Goal: Task Accomplishment & Management: Use online tool/utility

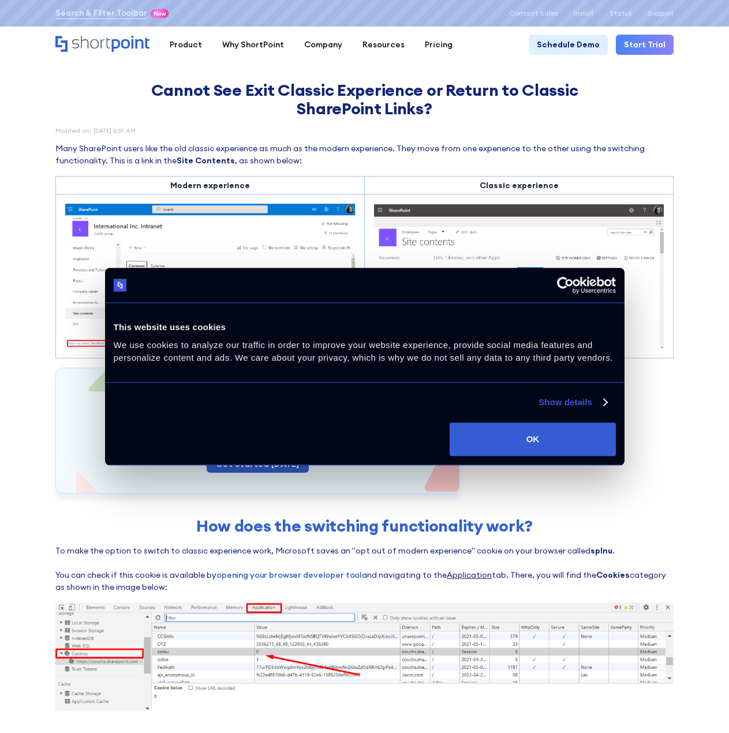
click at [655, 387] on div "Start a trial Make your Intranet Accessible to all. Inclusion starts with Short…" at bounding box center [364, 431] width 618 height 126
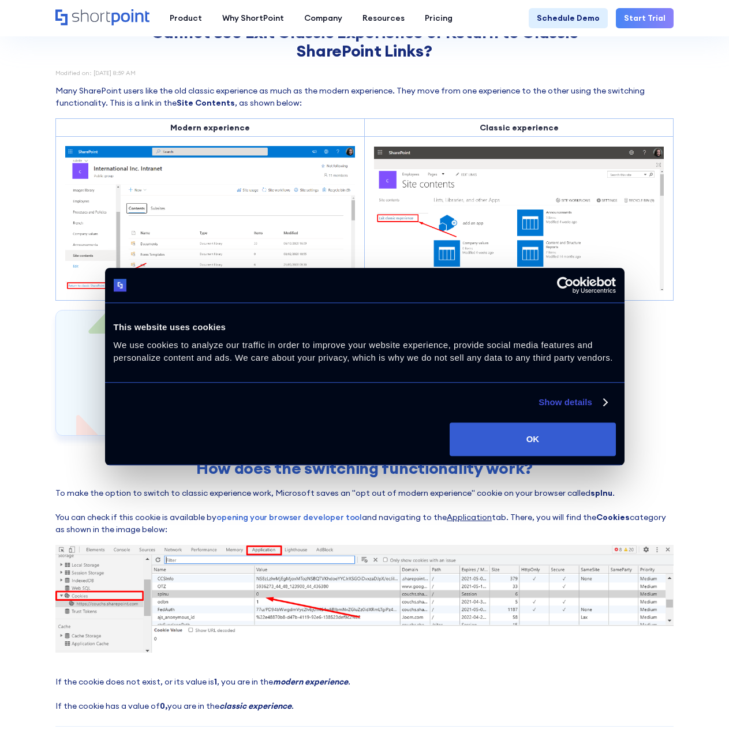
click at [610, 399] on div "Consent Selection Necessary Preferences Statistics Marketing Show details" at bounding box center [365, 398] width 520 height 31
click at [605, 400] on link "Show details" at bounding box center [573, 403] width 68 height 14
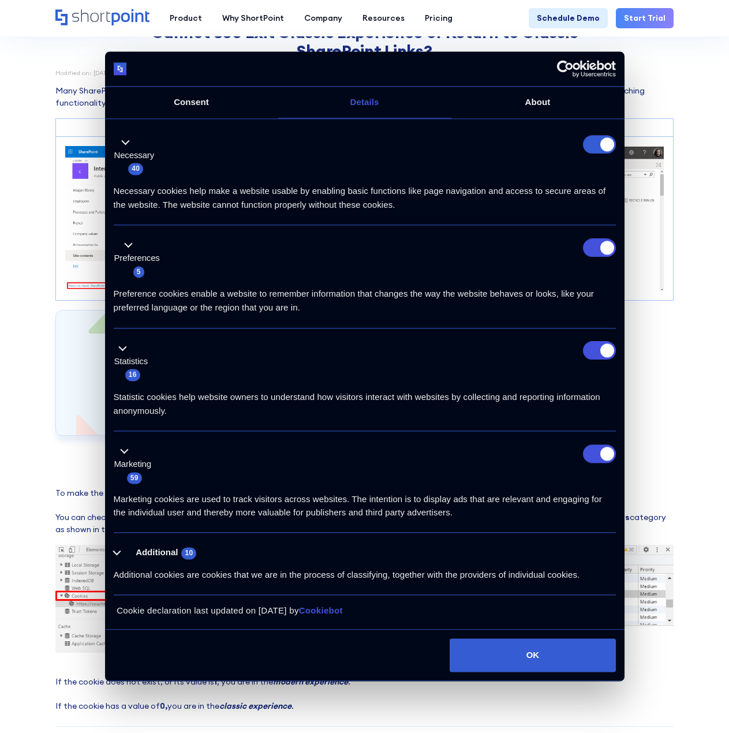
scroll to position [0, 0]
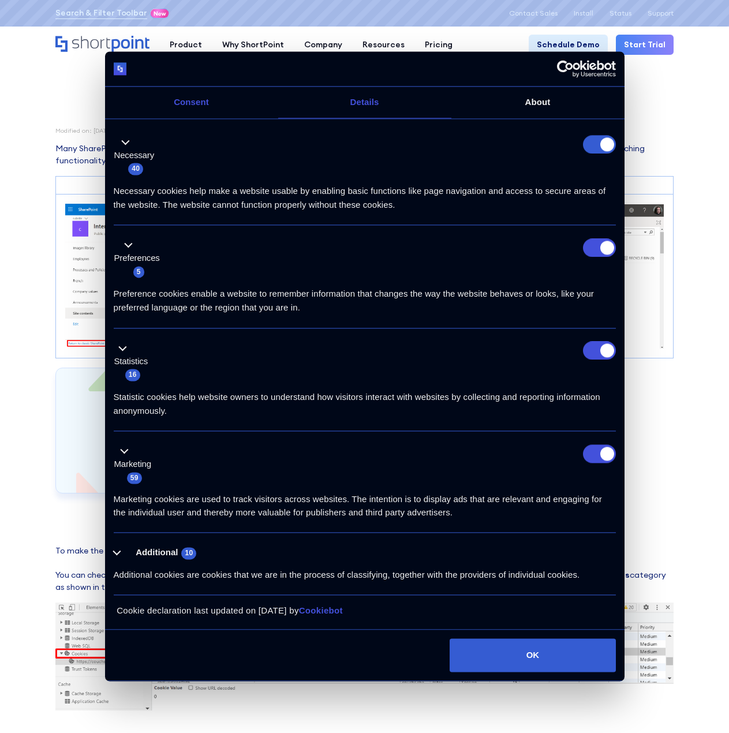
click at [193, 101] on link "Consent" at bounding box center [191, 103] width 173 height 32
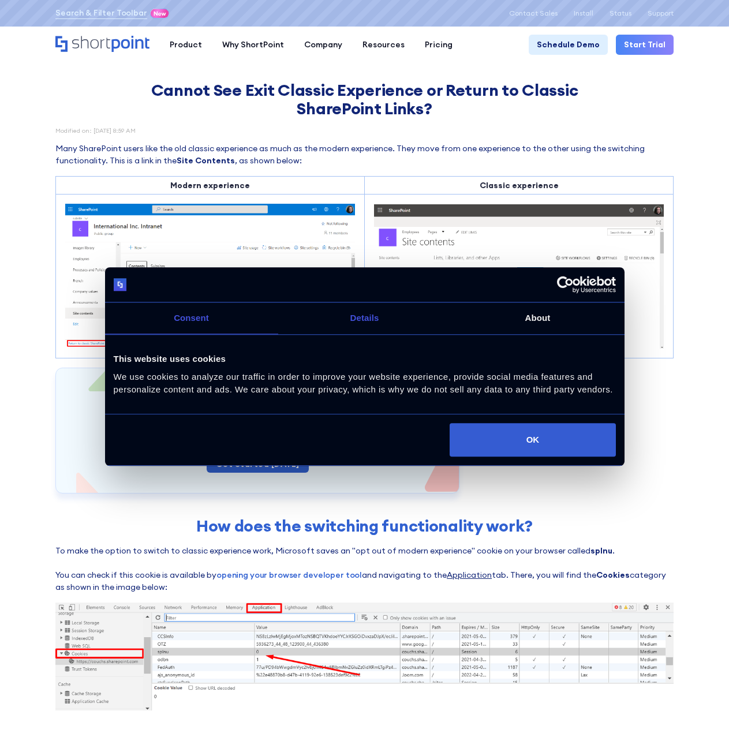
click at [386, 321] on link "Details" at bounding box center [364, 319] width 173 height 32
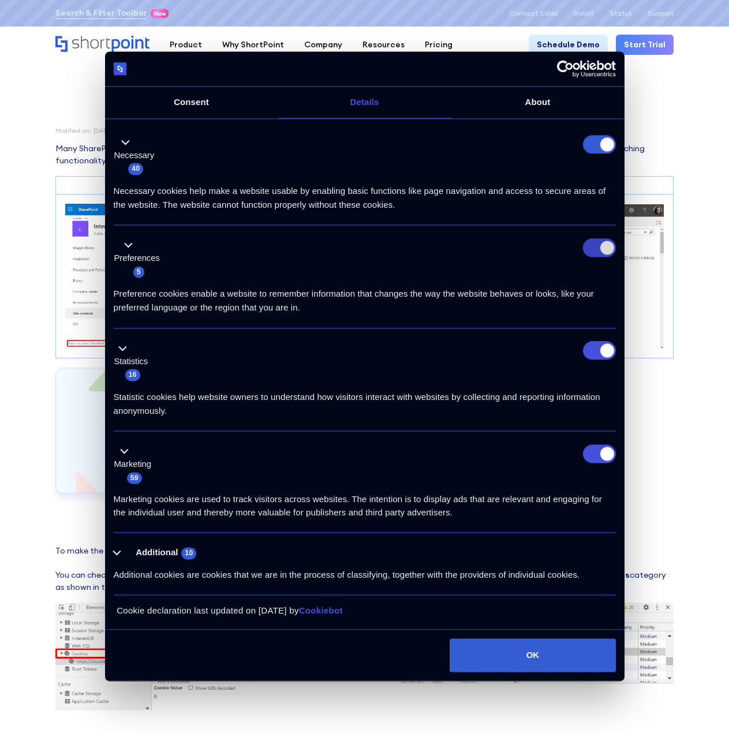
click at [596, 255] on input "Preferences" at bounding box center [599, 247] width 33 height 18
checkbox input "false"
click at [601, 343] on input "Statistics" at bounding box center [599, 351] width 33 height 18
checkbox input "false"
click at [601, 453] on input "Marketing" at bounding box center [599, 454] width 33 height 18
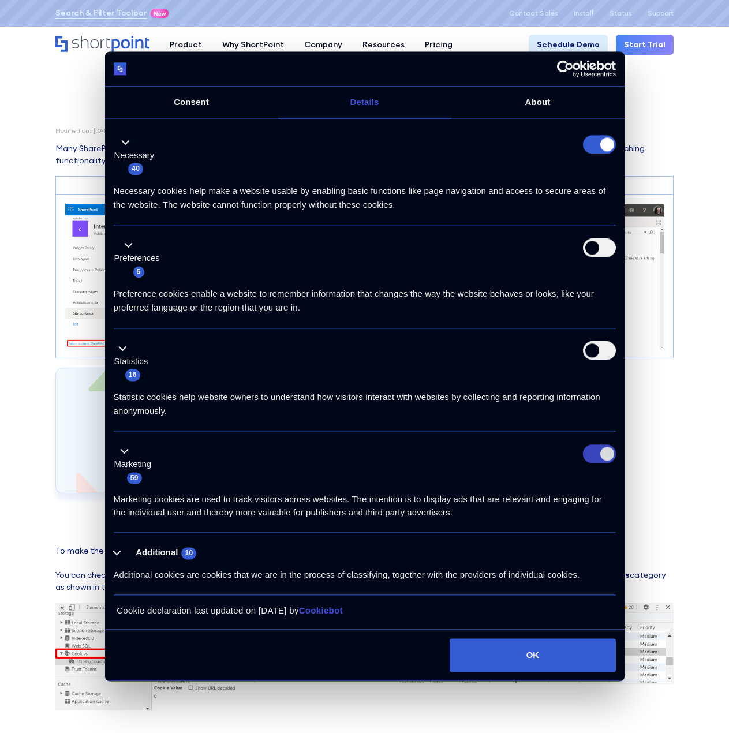
checkbox input "false"
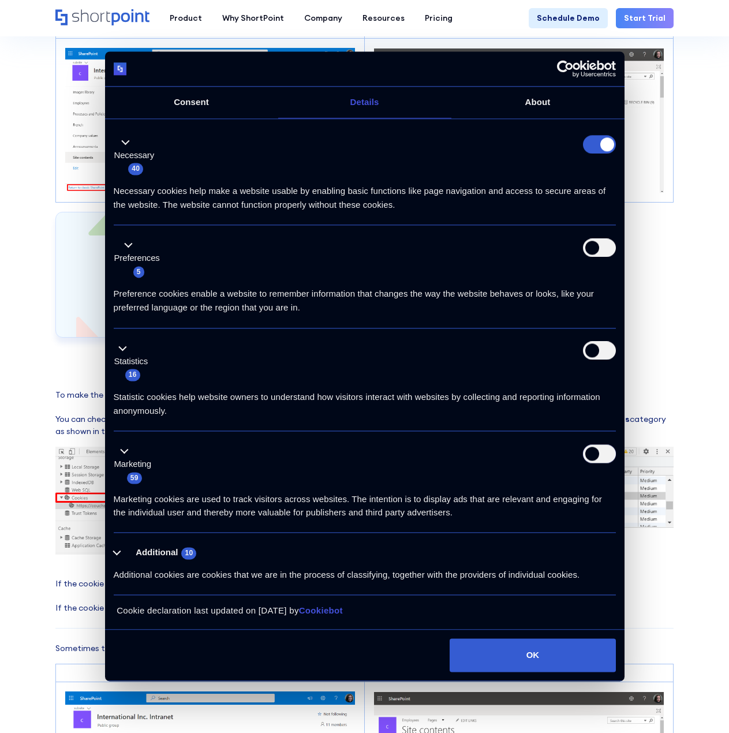
scroll to position [173, 0]
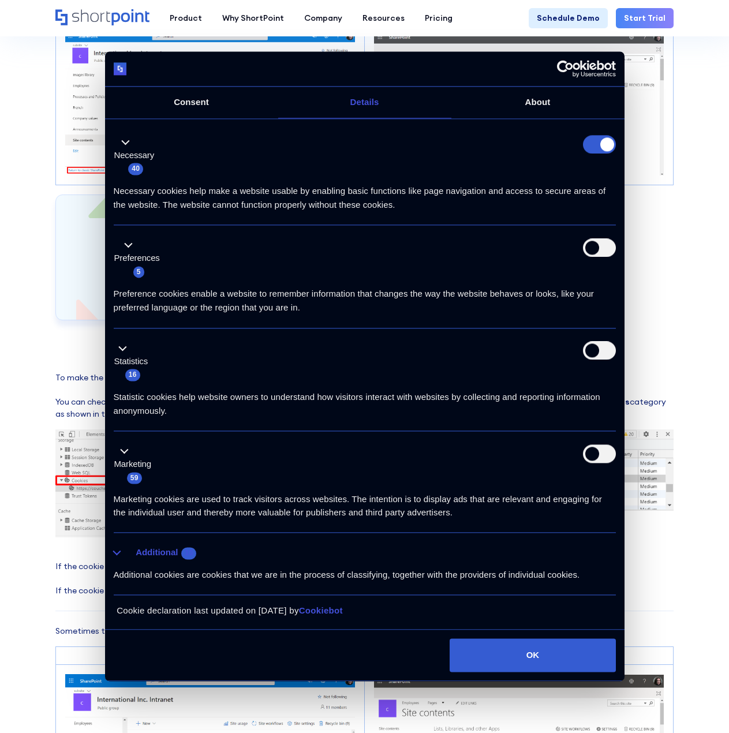
click at [126, 554] on button "Additional 10" at bounding box center [159, 553] width 90 height 14
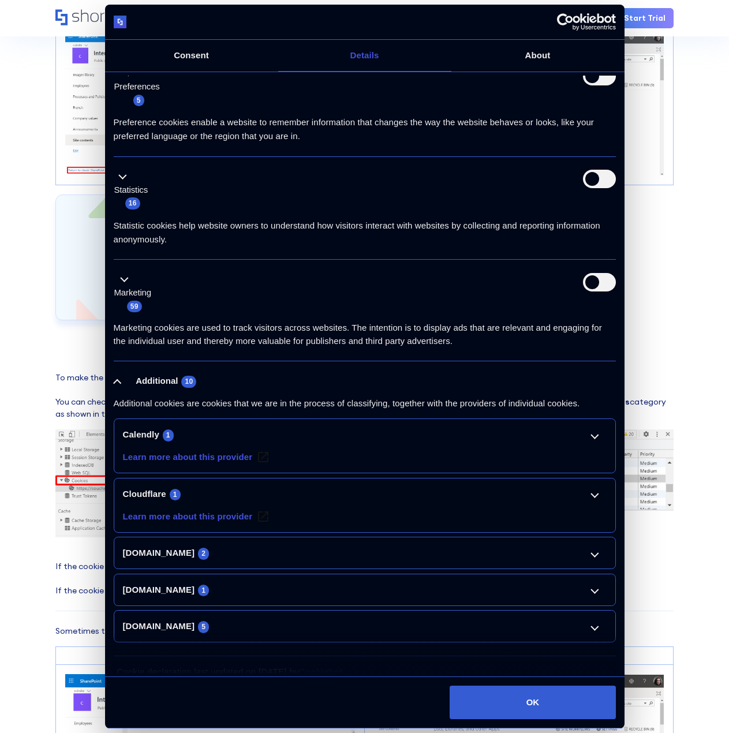
scroll to position [139, 0]
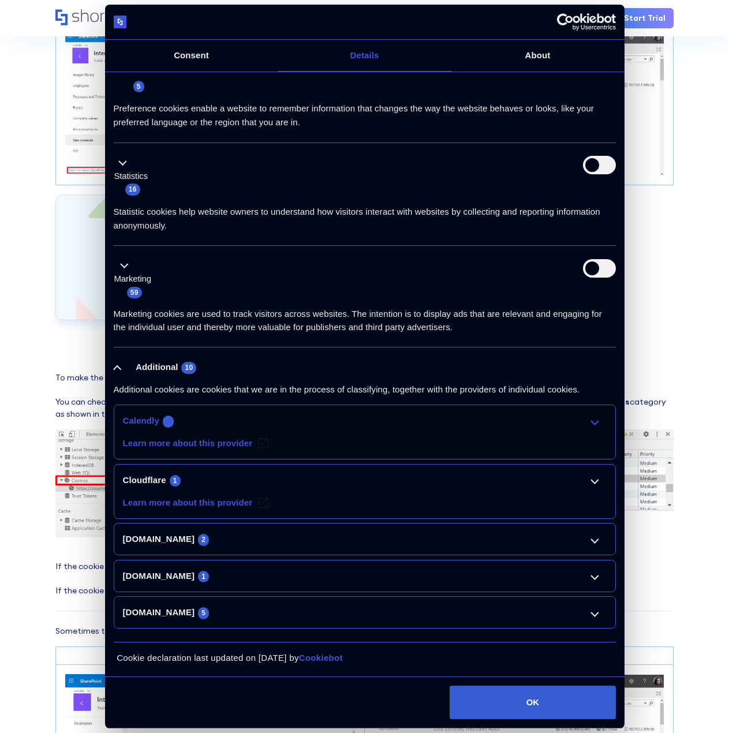
click at [596, 421] on link "Calendly 1" at bounding box center [365, 421] width 484 height 14
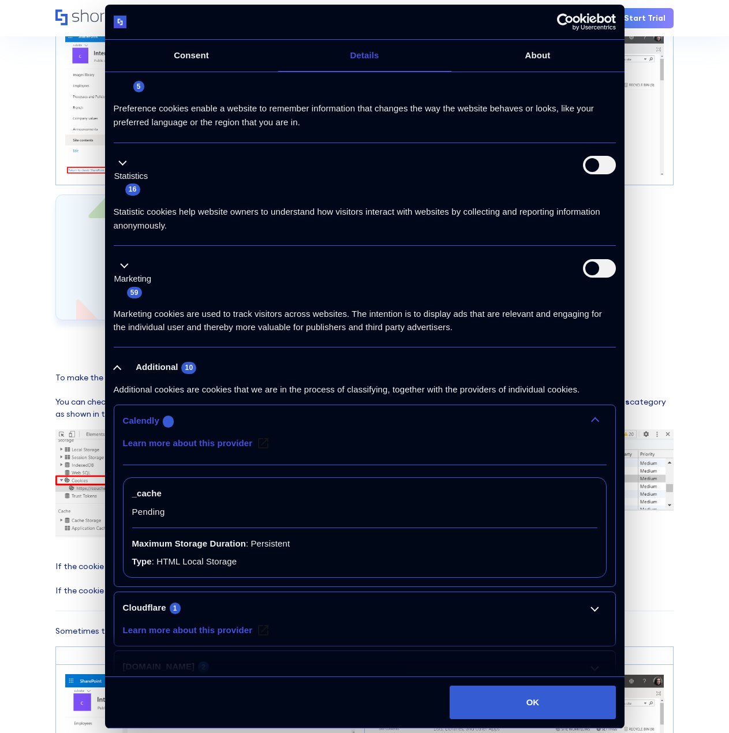
click at [596, 421] on link "Calendly 1" at bounding box center [365, 421] width 484 height 14
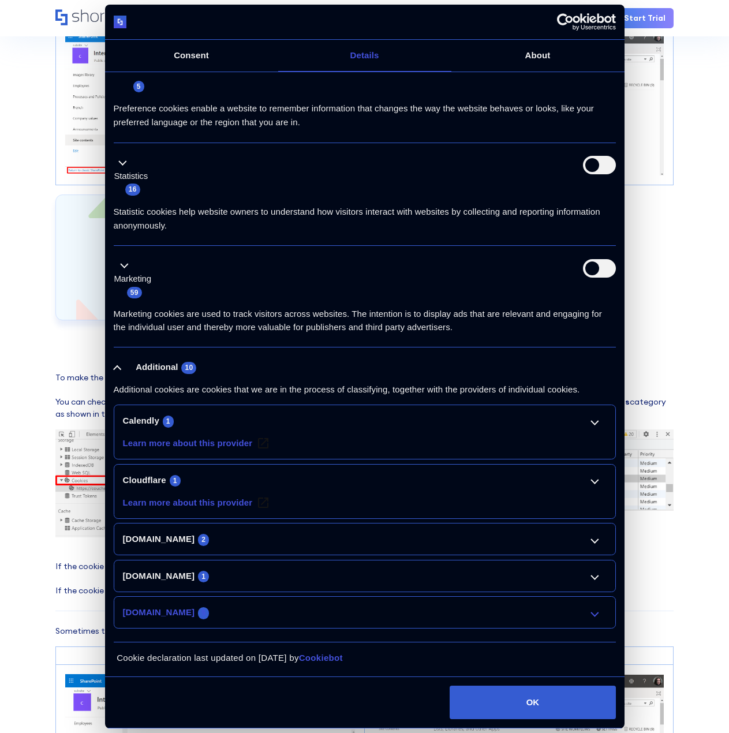
click at [592, 608] on link "[DOMAIN_NAME] 5" at bounding box center [365, 613] width 484 height 14
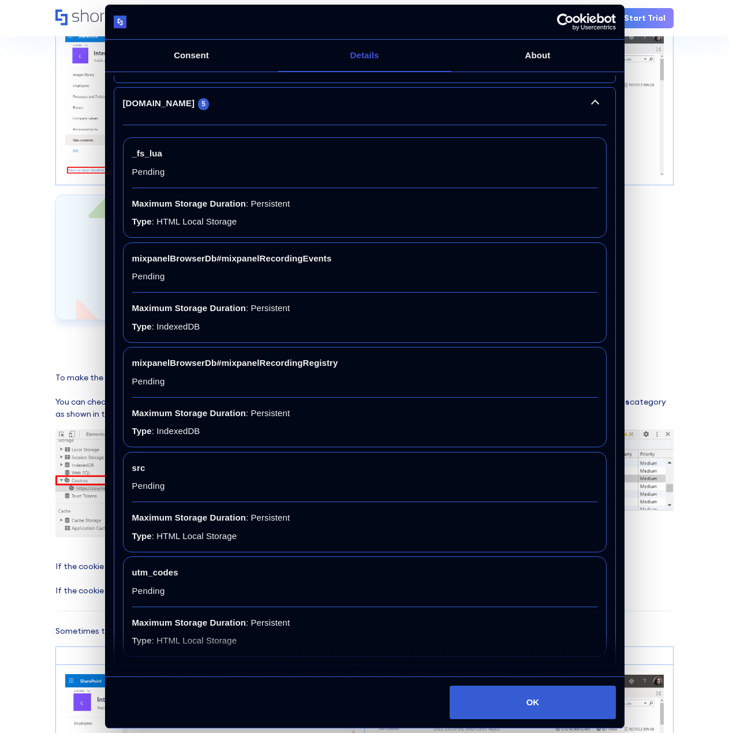
scroll to position [685, 0]
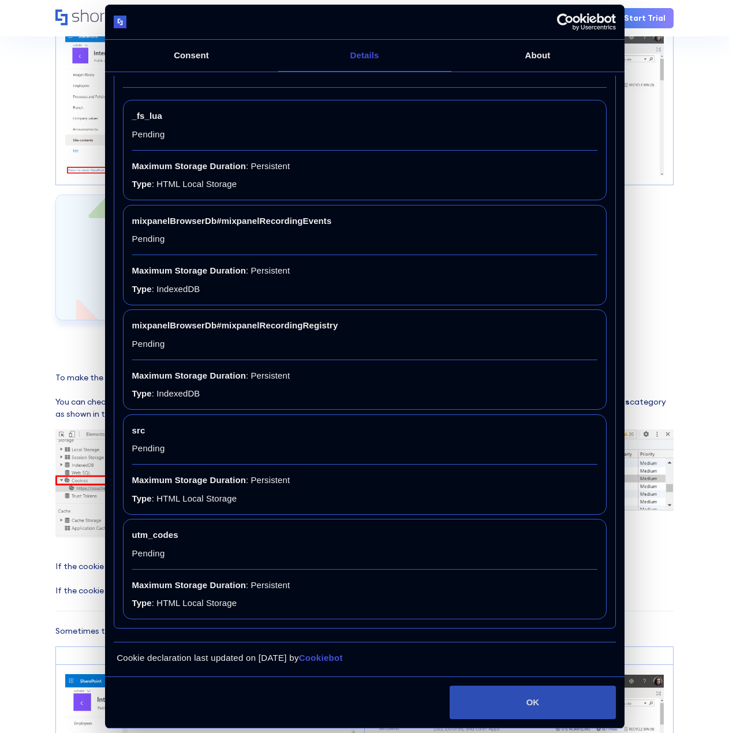
click at [559, 700] on button "OK" at bounding box center [533, 702] width 166 height 33
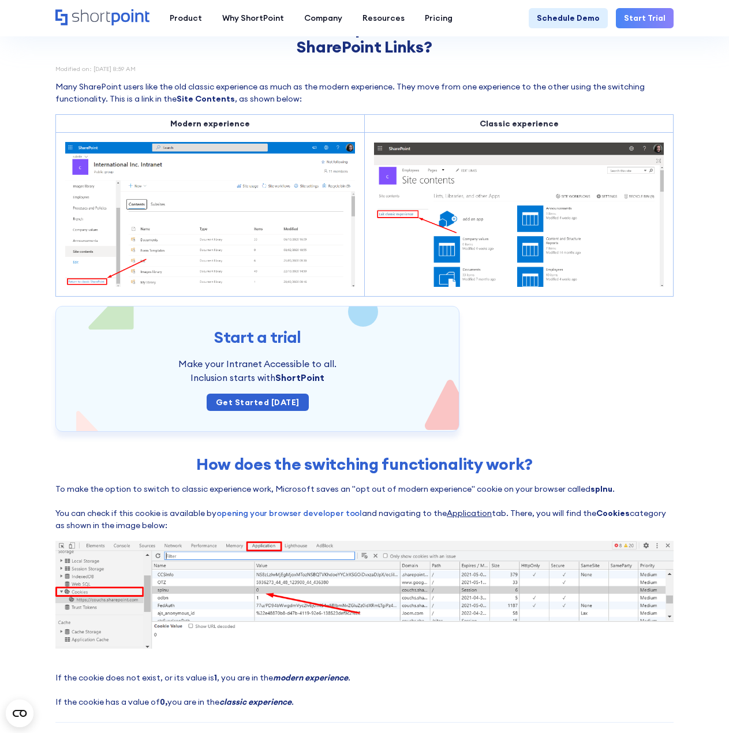
scroll to position [58, 0]
